Goal: Find specific fact: Find specific fact

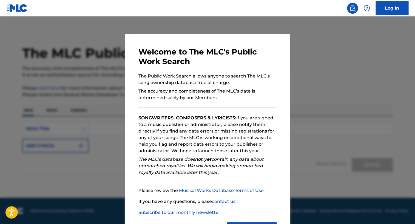
click at [291, 54] on div at bounding box center [207, 128] width 415 height 224
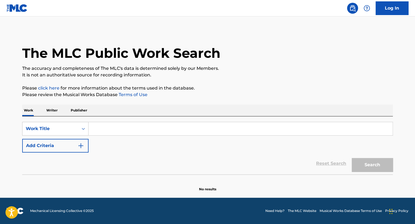
click at [116, 128] on input "Search Form" at bounding box center [240, 128] width 304 height 13
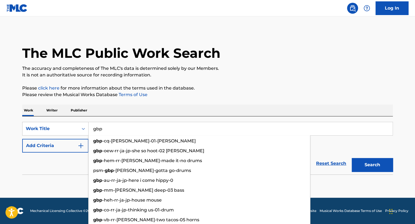
type input "gbp"
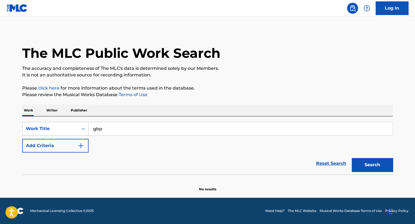
click at [58, 151] on button "Add Criteria" at bounding box center [55, 146] width 66 height 14
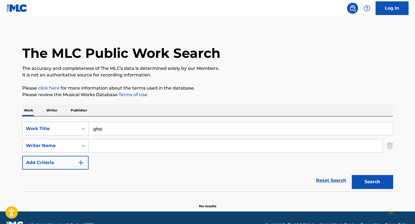
click at [114, 149] on input "Search Form" at bounding box center [235, 145] width 294 height 13
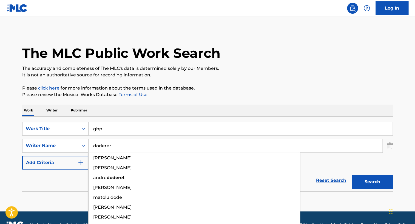
type input "doderer"
click at [351, 175] on button "Search" at bounding box center [371, 182] width 41 height 14
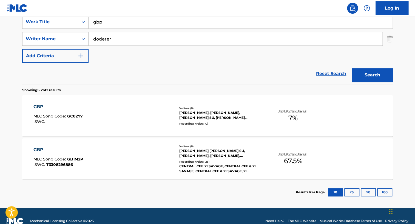
scroll to position [117, 0]
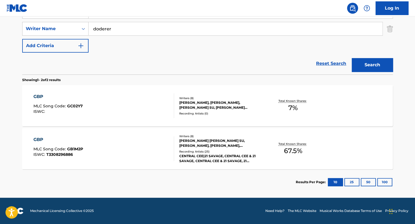
click at [145, 148] on div "GBP MLC Song Code : GB1M2P ISWC : T3308296886" at bounding box center [103, 148] width 141 height 25
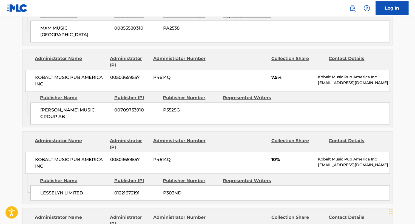
scroll to position [391, 0]
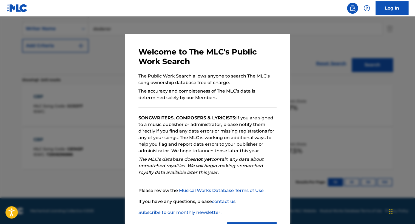
scroll to position [117, 0]
click at [28, 118] on div at bounding box center [207, 128] width 415 height 224
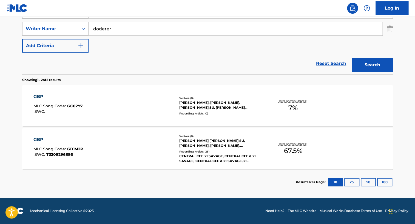
click at [121, 97] on div "GBP MLC Song Code : GC02Y7 ISWC :" at bounding box center [103, 105] width 141 height 25
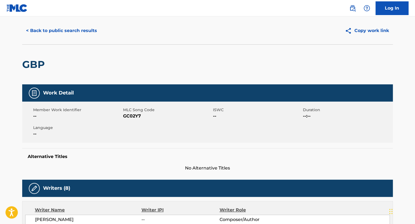
click at [47, 31] on button "< Back to public search results" at bounding box center [61, 31] width 79 height 14
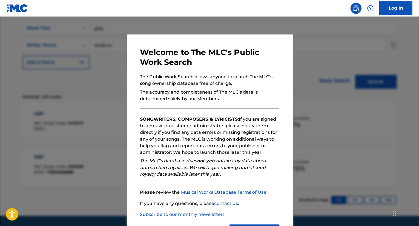
scroll to position [101, 0]
click at [76, 102] on div at bounding box center [207, 128] width 415 height 224
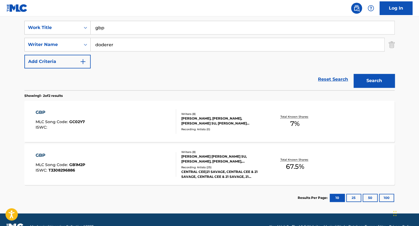
click at [130, 39] on input "doderer" at bounding box center [238, 44] width 294 height 13
